Goal: Complete application form

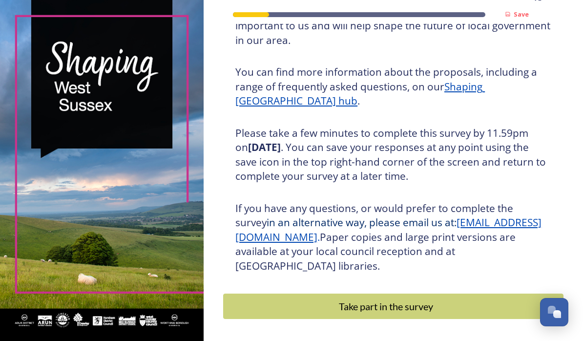
scroll to position [107, 0]
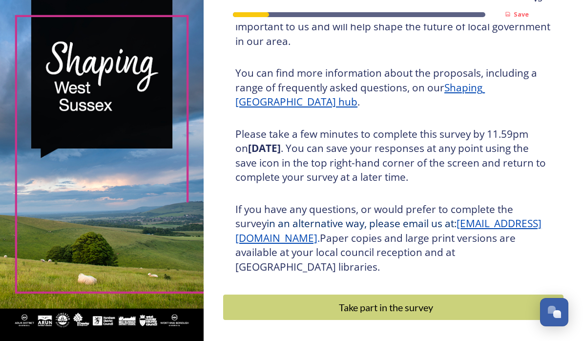
click at [424, 314] on div "Take part in the survey" at bounding box center [385, 307] width 315 height 15
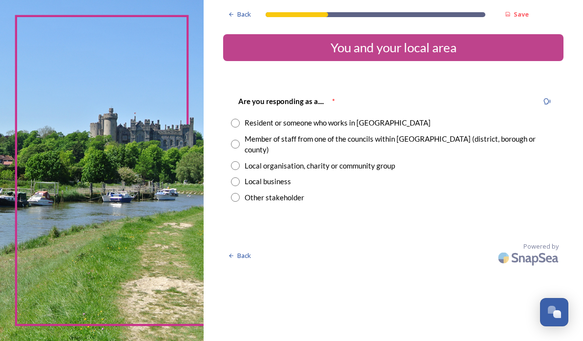
click at [240, 121] on input "radio" at bounding box center [235, 123] width 9 height 9
radio input "true"
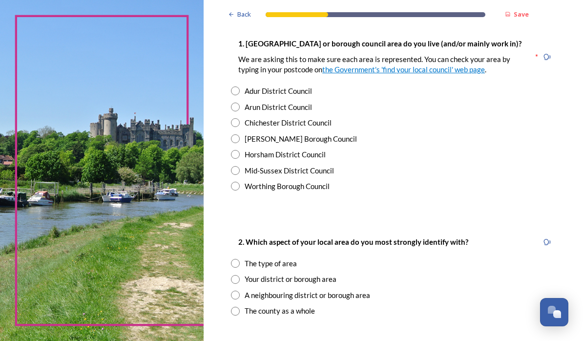
scroll to position [210, 0]
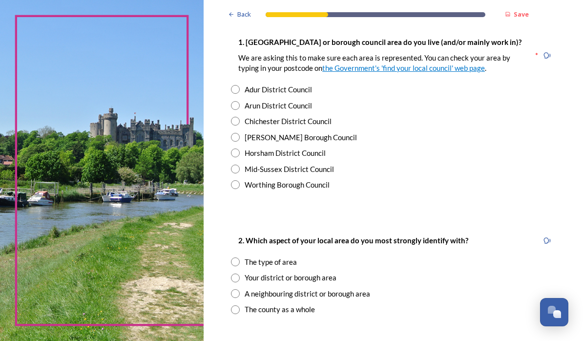
click at [240, 157] on input "radio" at bounding box center [235, 152] width 9 height 9
radio input "true"
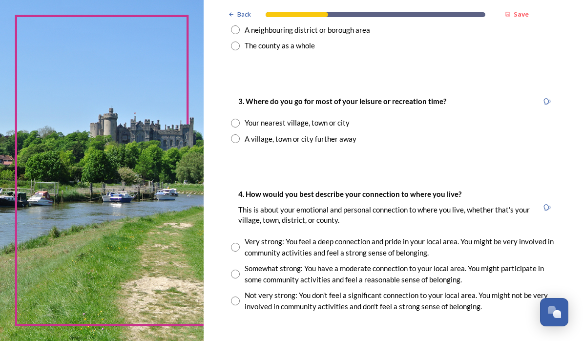
scroll to position [473, 0]
click at [240, 128] on input "radio" at bounding box center [235, 123] width 9 height 9
radio input "true"
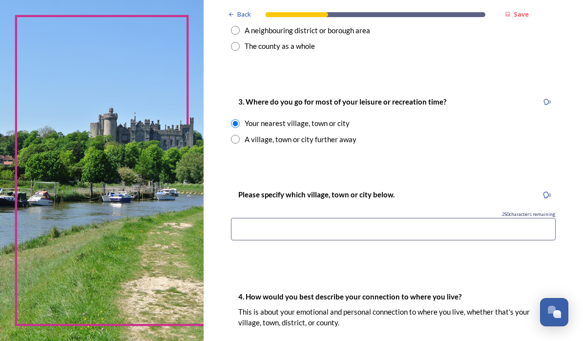
click at [318, 233] on input at bounding box center [393, 229] width 325 height 22
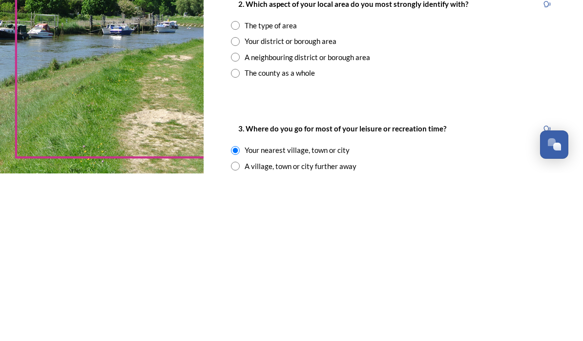
scroll to position [279, 0]
type input "Horsham"
click at [240, 204] on input "radio" at bounding box center [235, 208] width 9 height 9
radio input "true"
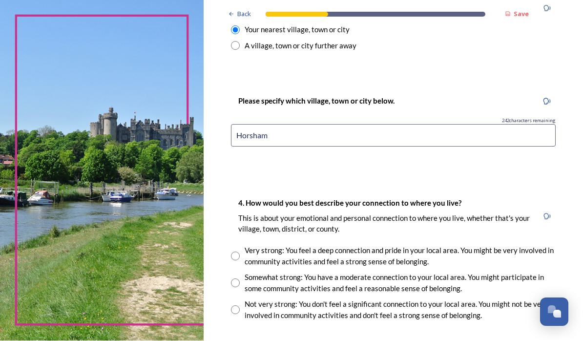
scroll to position [567, 0]
click at [263, 124] on input "Horsham" at bounding box center [393, 135] width 325 height 22
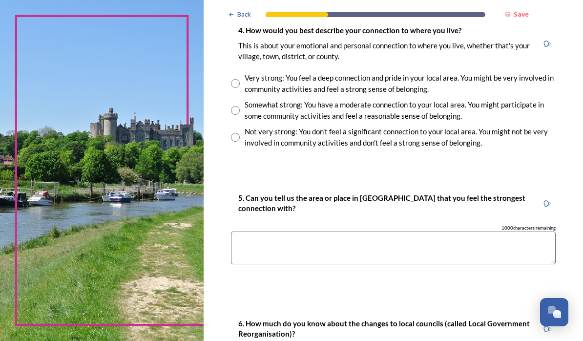
scroll to position [739, 0]
type input "Billingshurst and Horsham"
click at [240, 106] on input "radio" at bounding box center [235, 110] width 9 height 9
radio input "true"
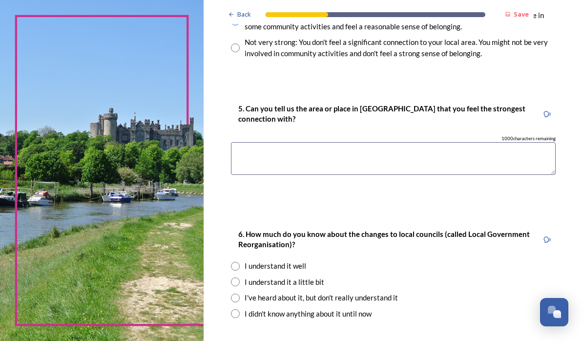
scroll to position [830, 0]
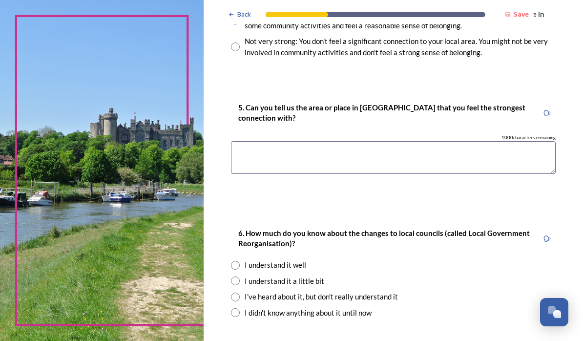
click at [306, 141] on textarea at bounding box center [393, 157] width 325 height 33
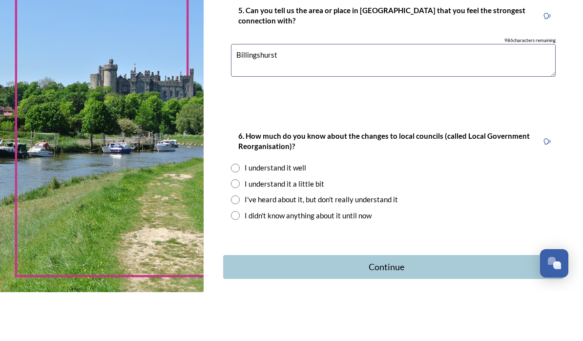
scroll to position [877, 0]
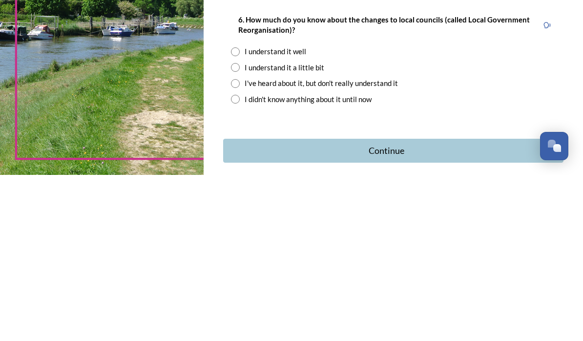
type textarea "Billingshurst"
click at [240, 245] on input "radio" at bounding box center [235, 249] width 9 height 9
radio input "true"
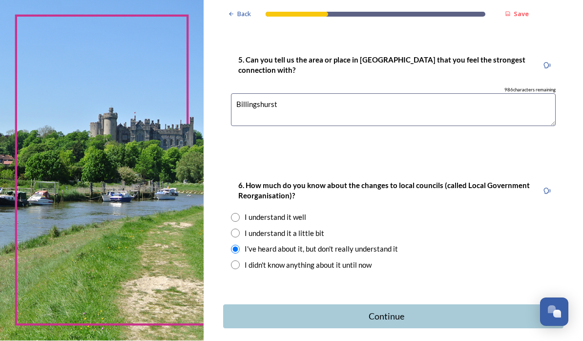
click at [416, 310] on div "Continue" at bounding box center [386, 316] width 316 height 13
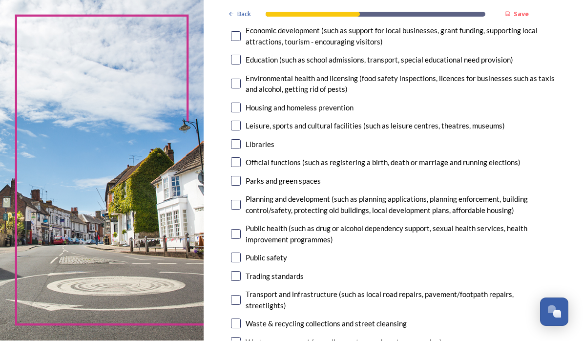
scroll to position [220, 0]
click at [241, 176] on input "checkbox" at bounding box center [236, 181] width 10 height 10
checkbox input "true"
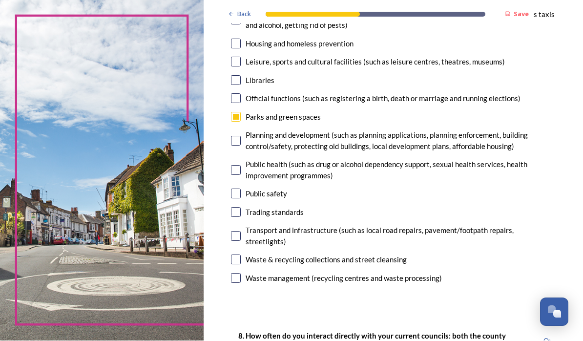
scroll to position [283, 0]
click at [241, 136] on input "checkbox" at bounding box center [236, 141] width 10 height 10
checkbox input "true"
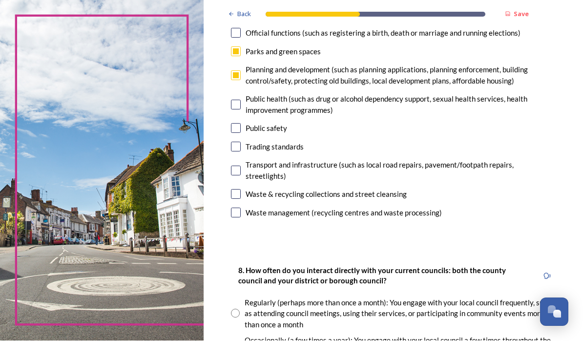
scroll to position [349, 0]
click at [241, 165] on input "checkbox" at bounding box center [236, 170] width 10 height 10
checkbox input "true"
click at [241, 189] on input "checkbox" at bounding box center [236, 194] width 10 height 10
checkbox input "true"
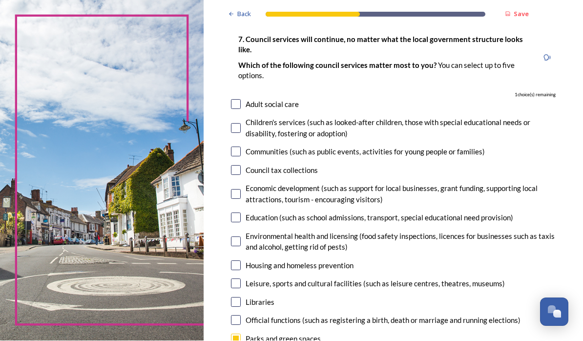
scroll to position [61, 0]
click at [241, 100] on input "checkbox" at bounding box center [236, 105] width 10 height 10
checkbox input "true"
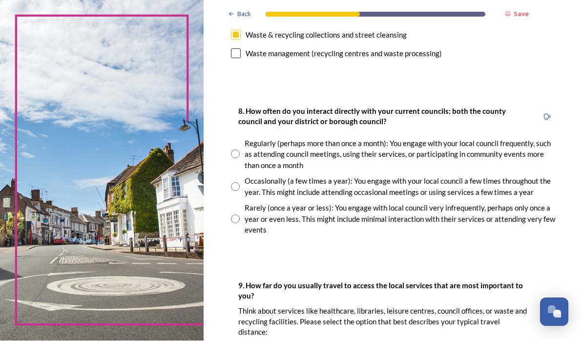
scroll to position [508, 0]
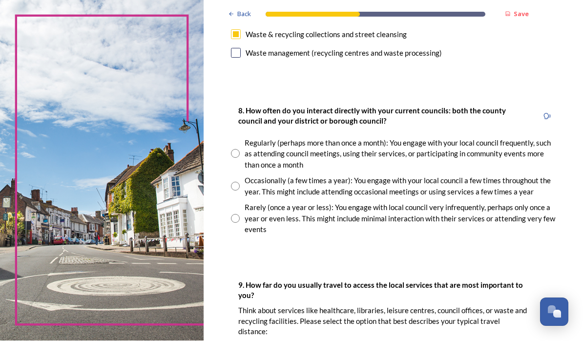
click at [272, 175] on div "Occasionally (a few times a year): You engage with your local council a few tim…" at bounding box center [393, 186] width 325 height 22
radio input "true"
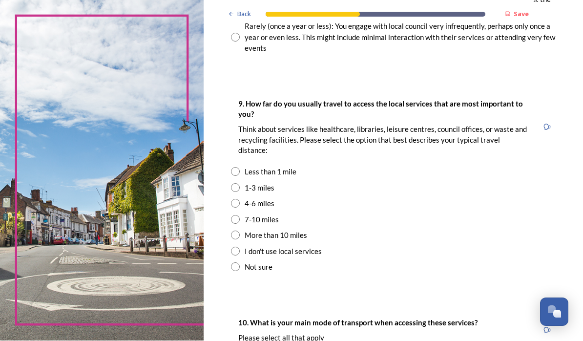
scroll to position [690, 0]
click at [240, 215] on input "radio" at bounding box center [235, 219] width 9 height 9
radio input "true"
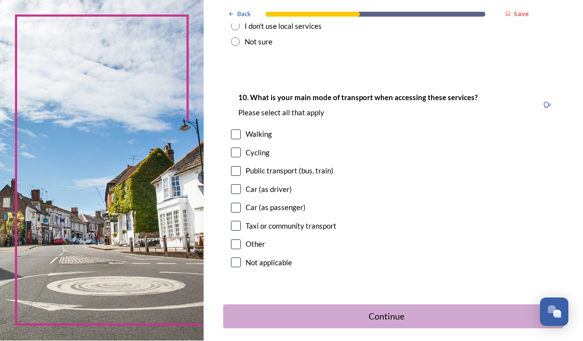
scroll to position [914, 0]
click at [241, 184] on input "checkbox" at bounding box center [236, 189] width 10 height 10
checkbox input "true"
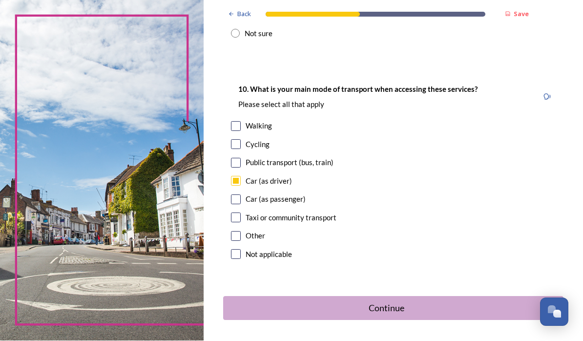
scroll to position [922, 0]
click at [419, 302] on div "Continue" at bounding box center [386, 308] width 316 height 13
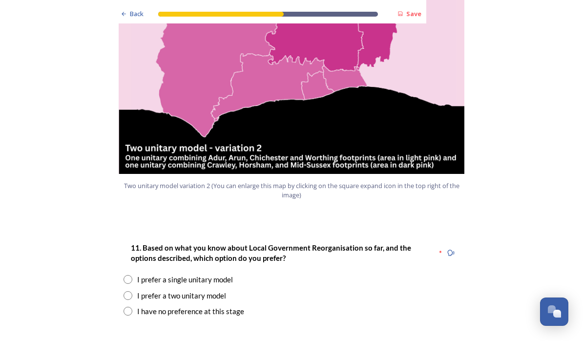
scroll to position [1123, 0]
click at [133, 290] on div "I prefer a two unitary model" at bounding box center [291, 295] width 336 height 11
radio input "true"
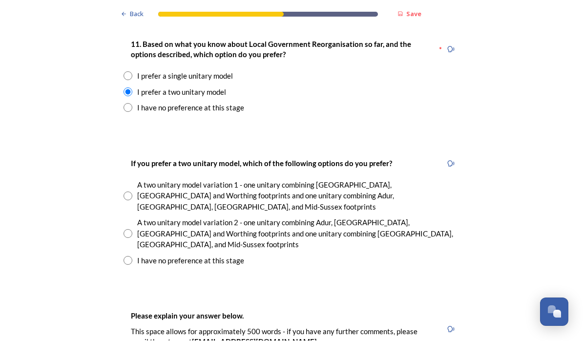
scroll to position [1327, 0]
click at [130, 229] on input "radio" at bounding box center [127, 233] width 9 height 9
radio input "true"
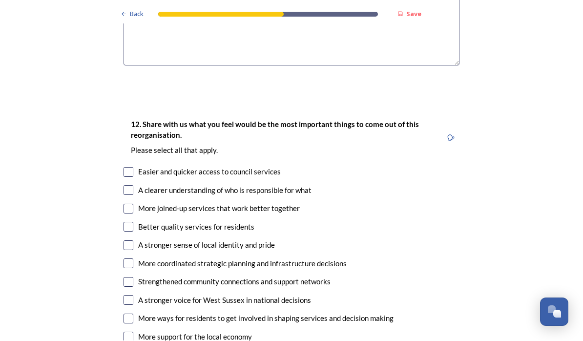
scroll to position [1728, 0]
click at [131, 204] on input "checkbox" at bounding box center [128, 209] width 10 height 10
checkbox input "true"
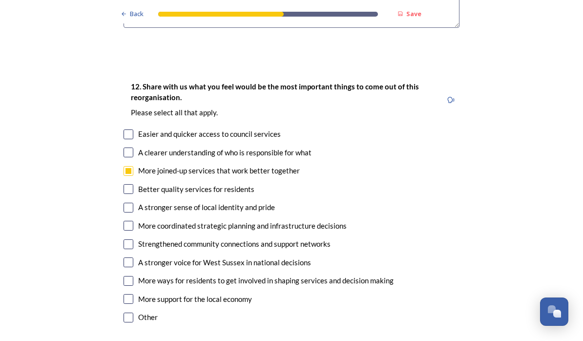
scroll to position [1766, 0]
click at [122, 81] on div "12. Share with us what you feel would be the most important things to come out …" at bounding box center [291, 203] width 351 height 264
click at [132, 184] on input "checkbox" at bounding box center [128, 189] width 10 height 10
checkbox input "true"
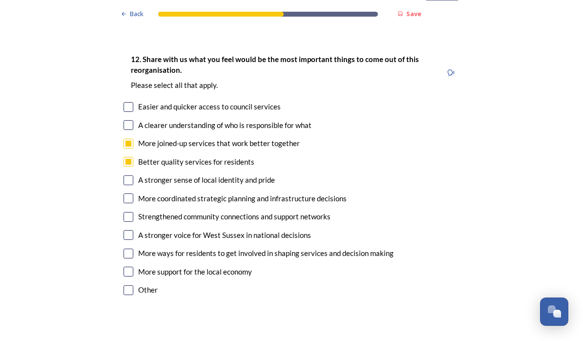
scroll to position [1794, 0]
click at [130, 193] on input "checkbox" at bounding box center [128, 198] width 10 height 10
checkbox input "true"
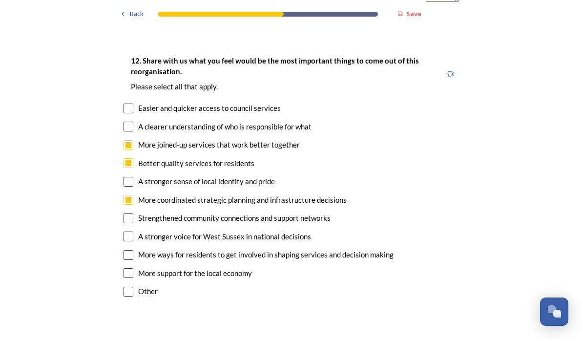
scroll to position [1792, 0]
click at [132, 286] on input "checkbox" at bounding box center [128, 291] width 10 height 10
checkbox input "true"
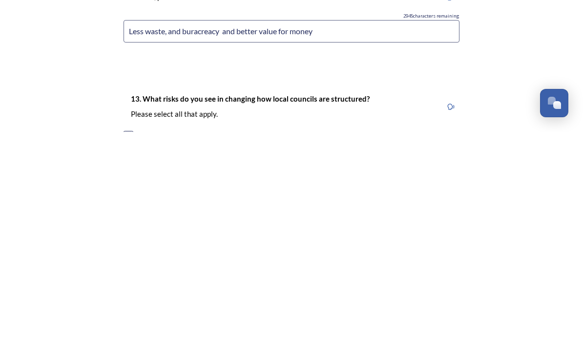
scroll to position [1936, 0]
type input "Less waste, and buracreacy and better value for money"
checkbox input "true"
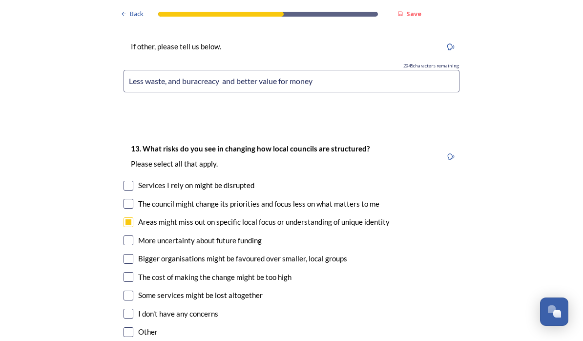
scroll to position [2094, 0]
click at [132, 236] on input "checkbox" at bounding box center [128, 241] width 10 height 10
checkbox input "true"
click at [130, 272] on input "checkbox" at bounding box center [128, 277] width 10 height 10
checkbox input "true"
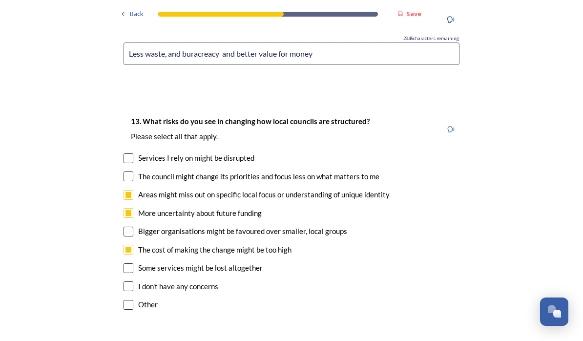
scroll to position [2122, 0]
click at [136, 263] on div "Some services might be lost altogether" at bounding box center [291, 268] width 336 height 11
checkbox input "true"
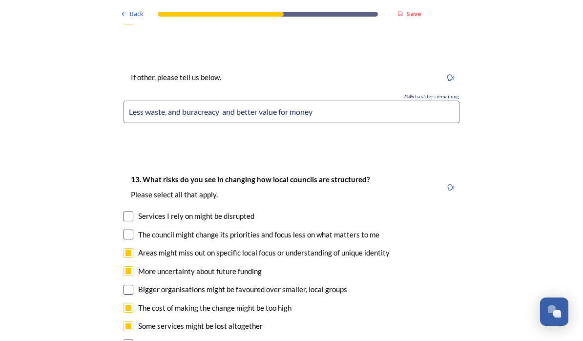
scroll to position [2064, 0]
click at [128, 230] on input "checkbox" at bounding box center [128, 235] width 10 height 10
checkbox input "true"
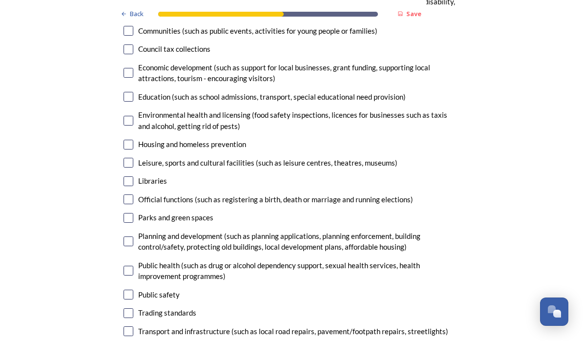
scroll to position [2565, 0]
click at [132, 237] on input "checkbox" at bounding box center [128, 242] width 10 height 10
checkbox input "true"
click at [132, 213] on input "checkbox" at bounding box center [128, 218] width 10 height 10
checkbox input "true"
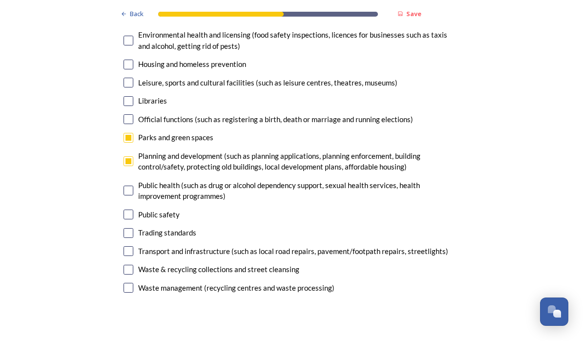
scroll to position [2645, 0]
click at [126, 210] on input "checkbox" at bounding box center [128, 215] width 10 height 10
checkbox input "true"
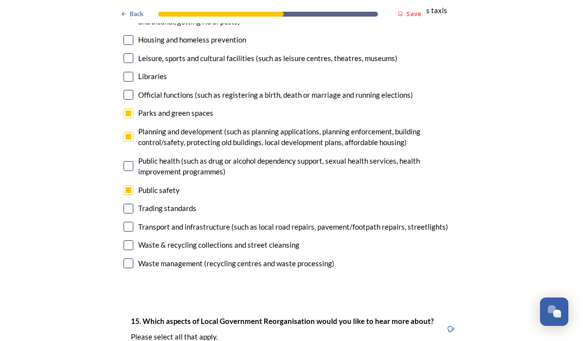
scroll to position [2670, 0]
click at [132, 222] on input "checkbox" at bounding box center [128, 227] width 10 height 10
checkbox input "true"
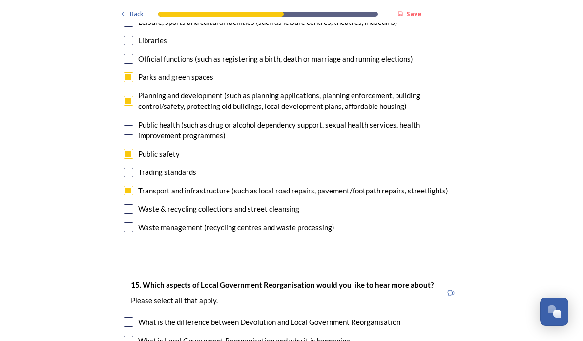
scroll to position [2706, 0]
click at [128, 204] on input "checkbox" at bounding box center [128, 209] width 10 height 10
checkbox input "true"
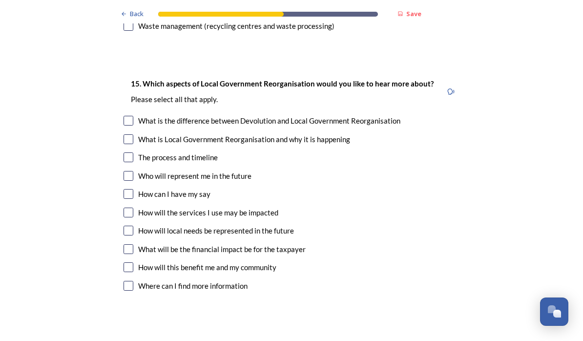
scroll to position [2907, 0]
click at [128, 244] on input "checkbox" at bounding box center [128, 249] width 10 height 10
checkbox input "true"
click at [132, 263] on input "checkbox" at bounding box center [128, 268] width 10 height 10
checkbox input "true"
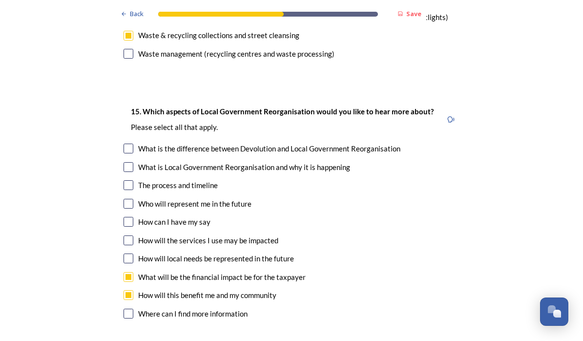
scroll to position [2879, 0]
click at [132, 199] on input "checkbox" at bounding box center [128, 204] width 10 height 10
checkbox input "true"
click at [128, 181] on input "checkbox" at bounding box center [128, 186] width 10 height 10
checkbox input "true"
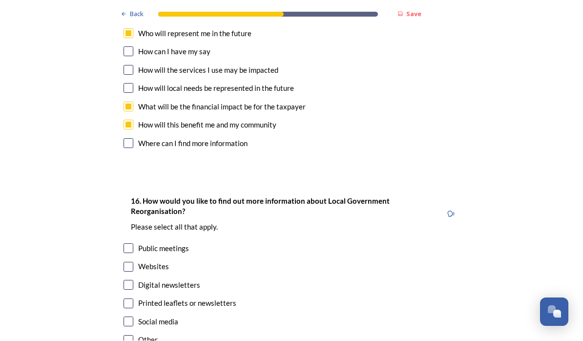
scroll to position [3049, 0]
click at [131, 280] on input "checkbox" at bounding box center [128, 285] width 10 height 10
checkbox input "true"
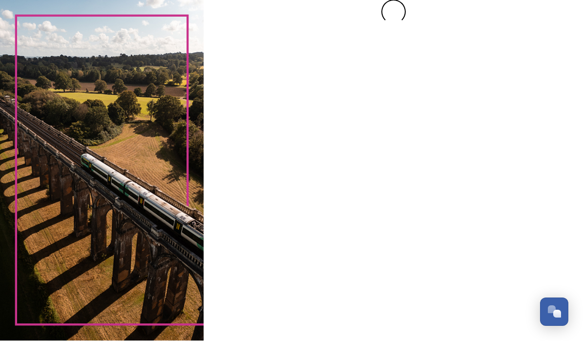
scroll to position [0, 0]
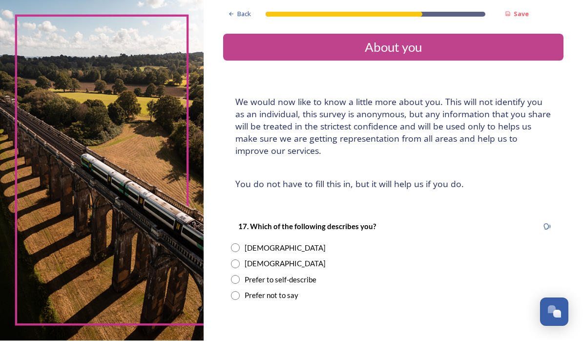
click at [240, 244] on input "radio" at bounding box center [235, 248] width 9 height 9
radio input "true"
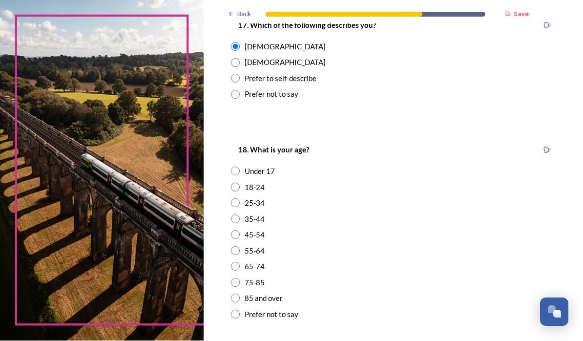
scroll to position [201, 0]
click at [240, 246] on input "radio" at bounding box center [235, 250] width 9 height 9
radio input "true"
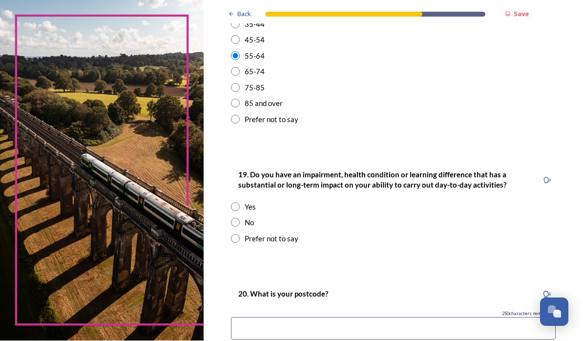
scroll to position [396, 0]
click at [262, 217] on div "No" at bounding box center [393, 222] width 325 height 11
radio input "true"
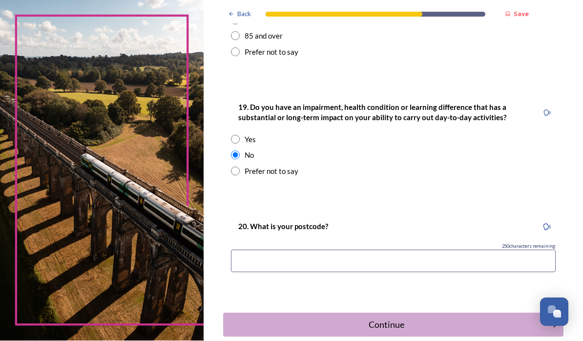
scroll to position [463, 0]
click at [299, 250] on input at bounding box center [393, 261] width 325 height 22
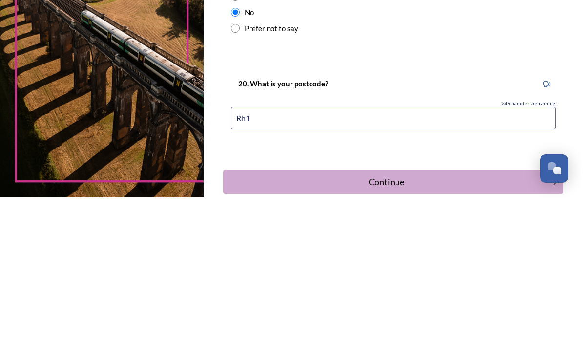
type input "Rh14"
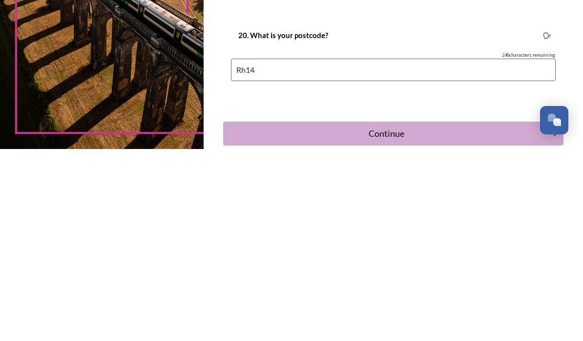
click at [421, 319] on div "Continue" at bounding box center [386, 325] width 316 height 13
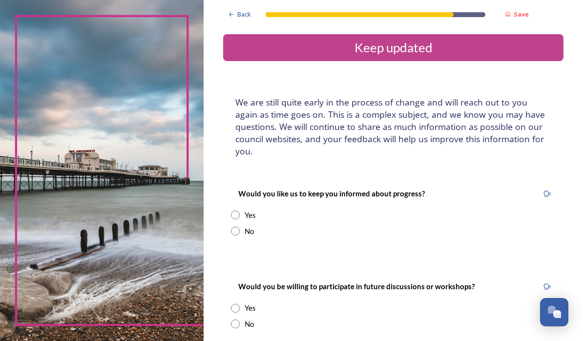
scroll to position [42, 0]
click at [268, 209] on div "Yes" at bounding box center [393, 214] width 325 height 11
radio input "true"
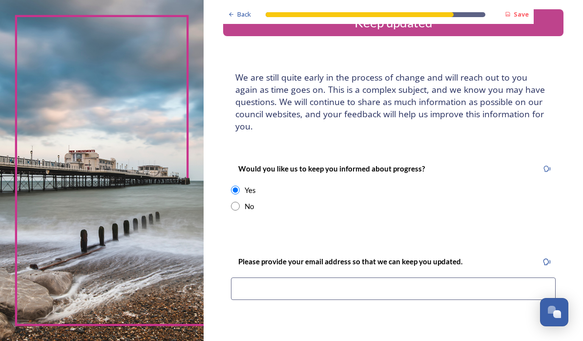
scroll to position [25, 0]
click at [240, 202] on input "radio" at bounding box center [235, 206] width 9 height 9
radio input "true"
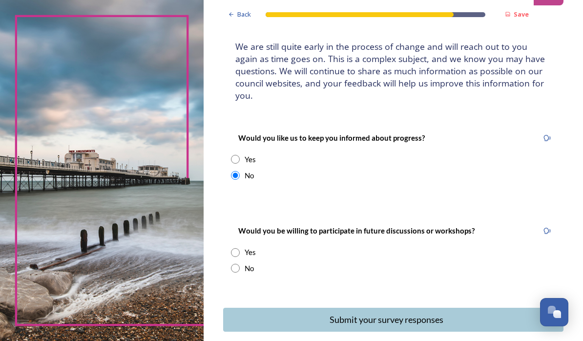
scroll to position [55, 0]
click at [438, 313] on div "Submit your survey responses" at bounding box center [386, 319] width 316 height 13
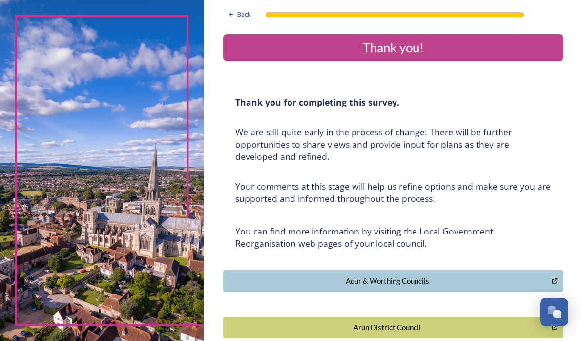
scroll to position [0, 0]
